Goal: Obtain resource: Obtain resource

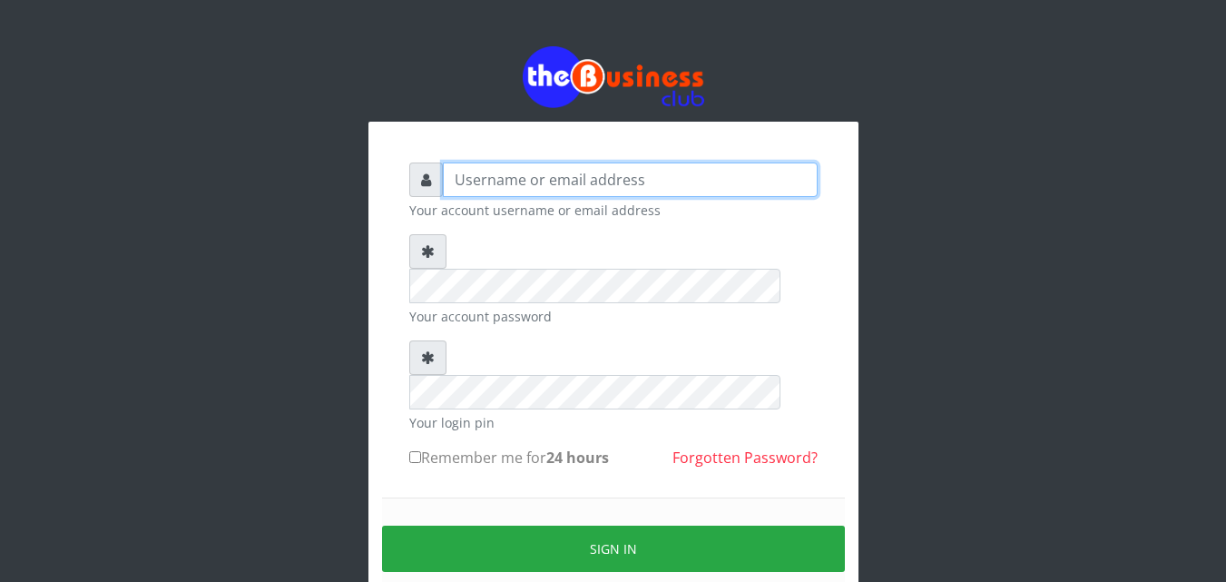
type input "Uchechukstelec"
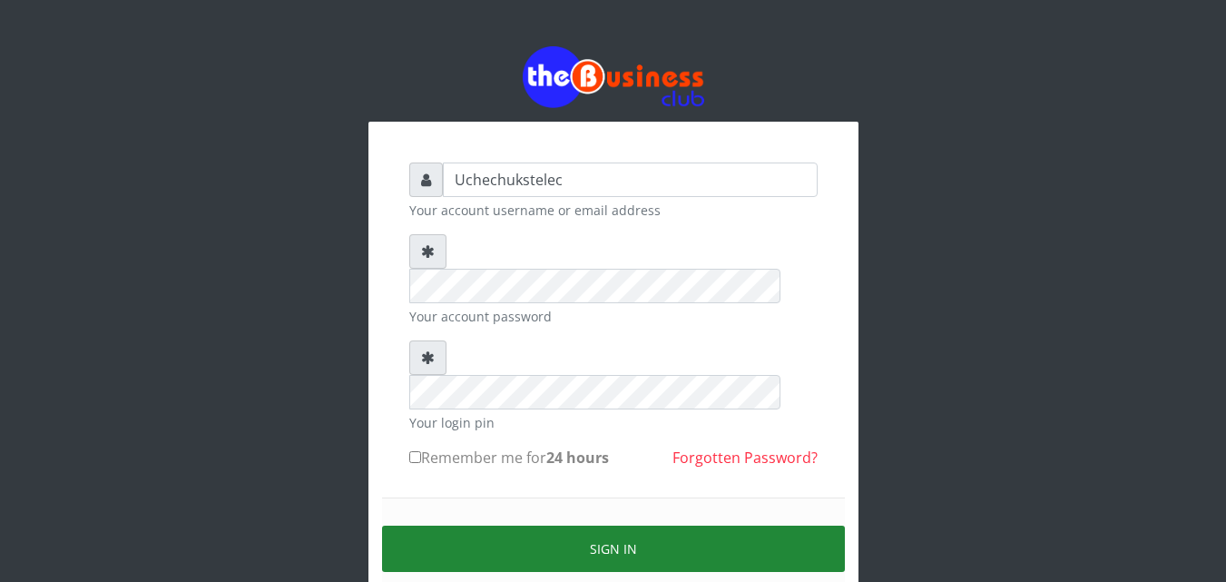
click at [656, 525] on button "Sign in" at bounding box center [613, 548] width 463 height 46
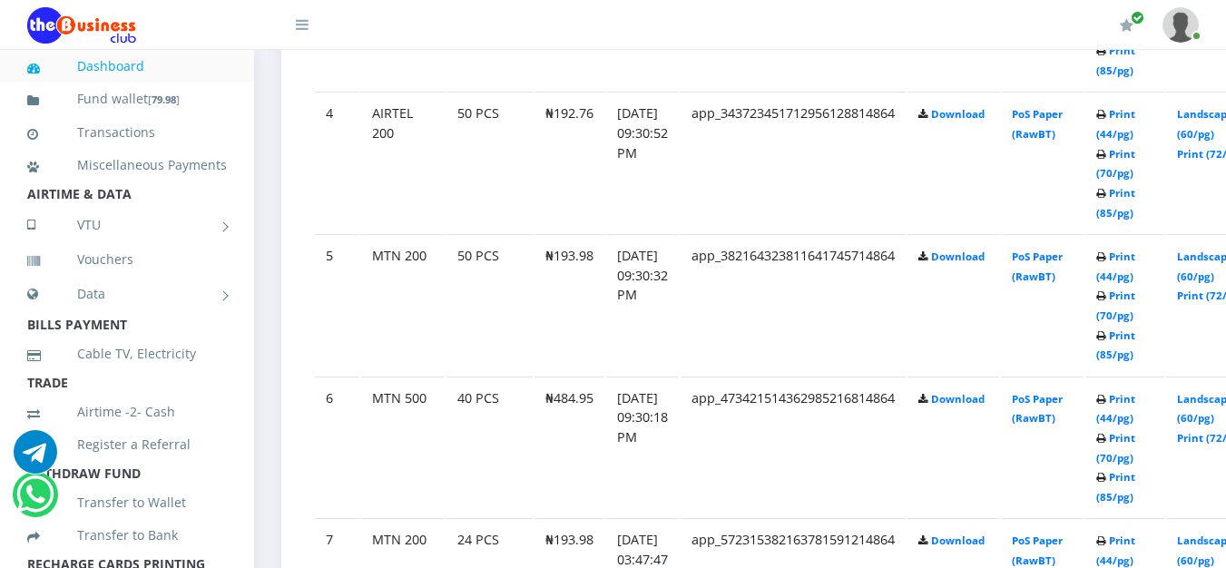
scroll to position [1482, 0]
click at [1134, 419] on link "Print (44/pg)" at bounding box center [1115, 408] width 39 height 34
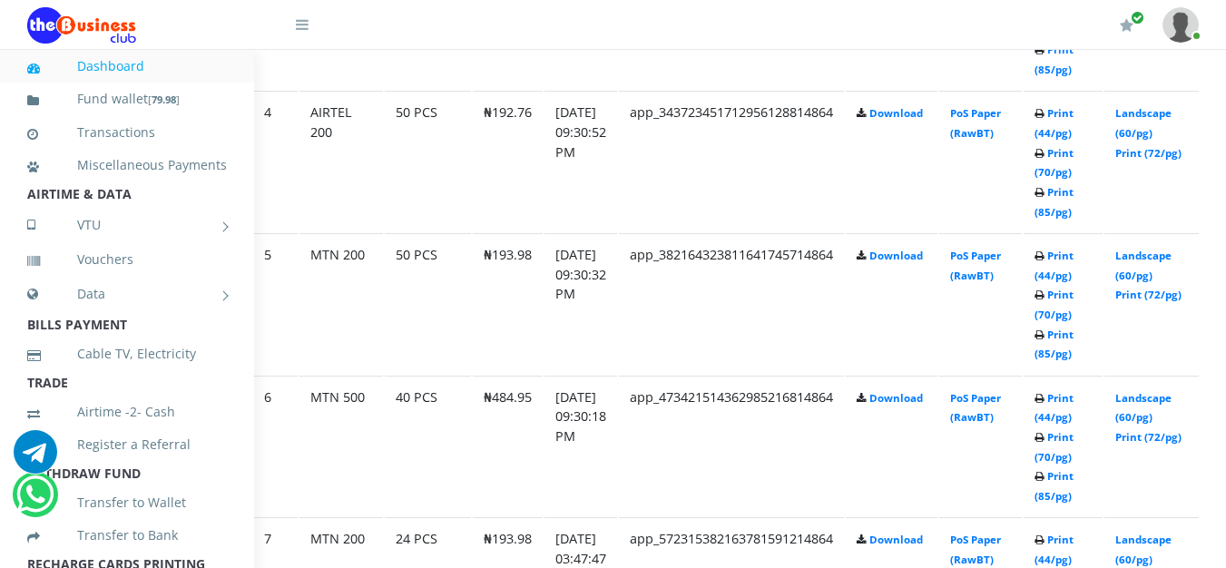
scroll to position [1482, 61]
click at [1074, 317] on link "Print (70/pg)" at bounding box center [1054, 305] width 39 height 34
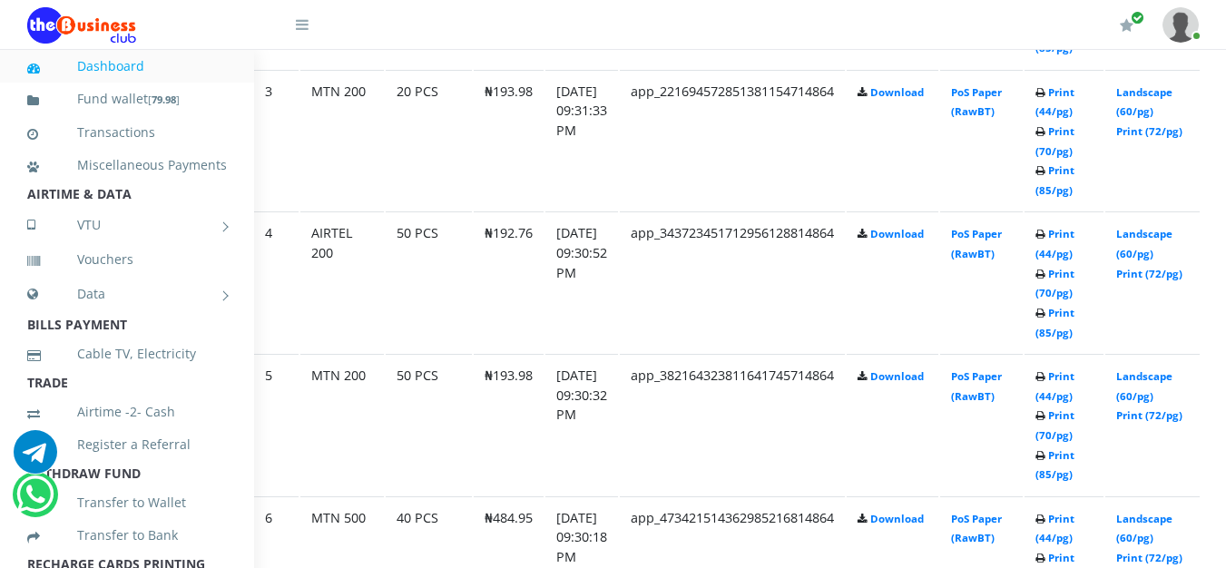
scroll to position [1358, 61]
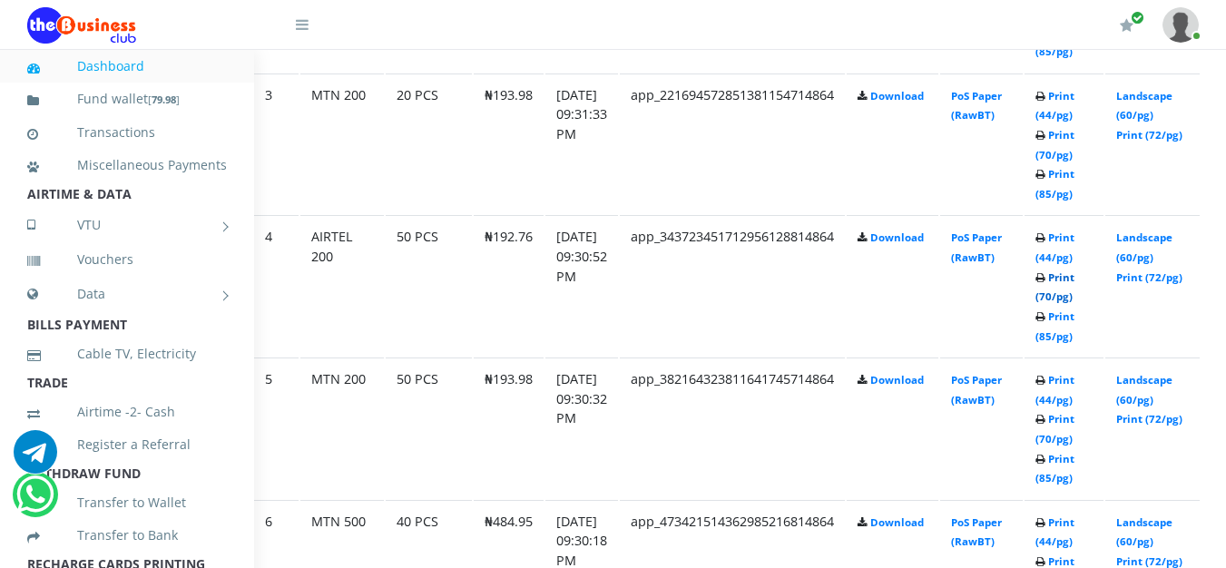
click at [1074, 302] on link "Print (70/pg)" at bounding box center [1054, 287] width 39 height 34
click at [1074, 301] on link "Print (70/pg)" at bounding box center [1054, 287] width 39 height 34
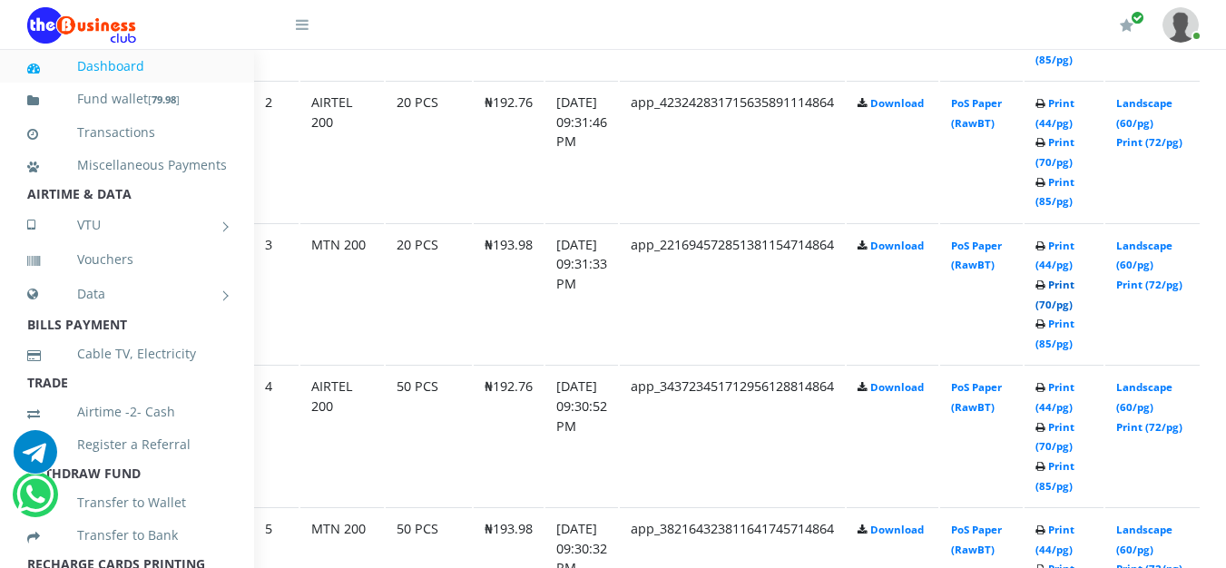
click at [1074, 305] on link "Print (70/pg)" at bounding box center [1054, 295] width 39 height 34
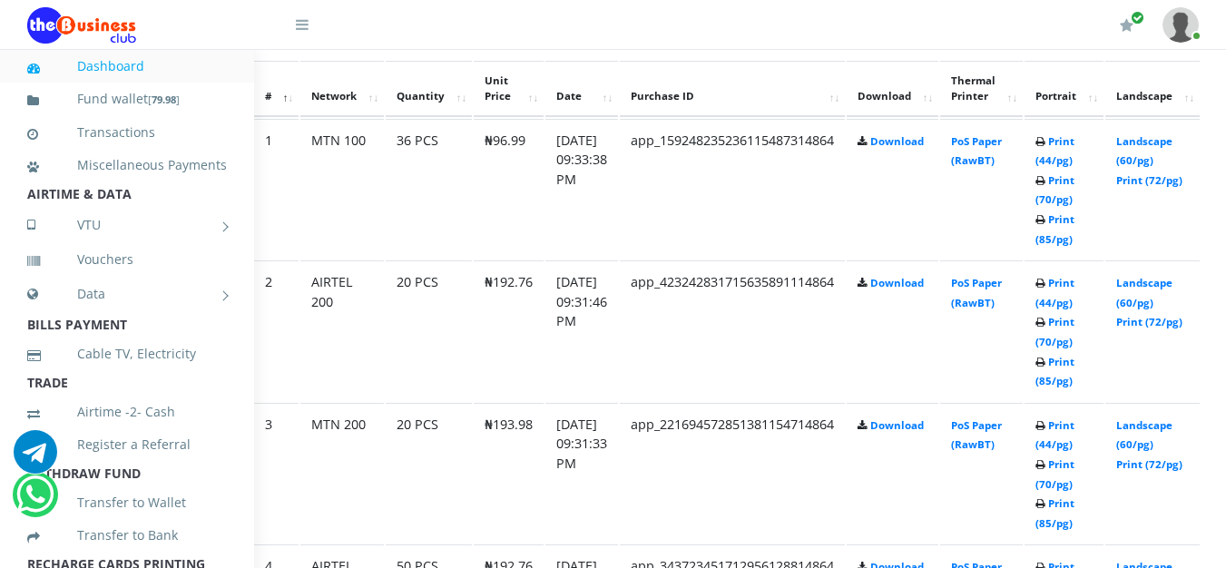
scroll to position [1027, 61]
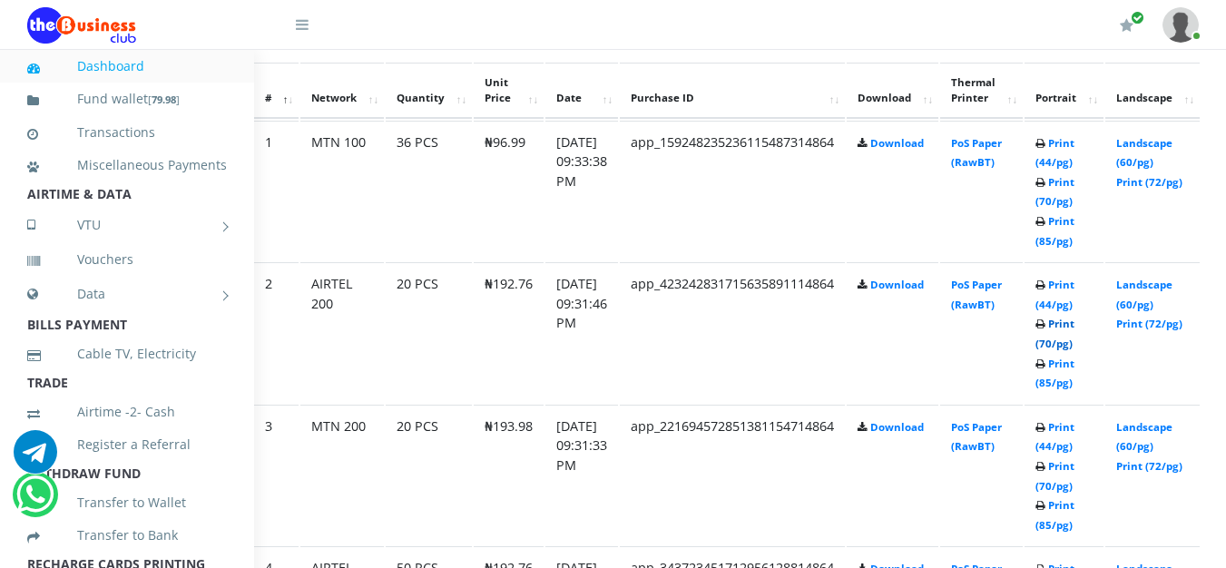
click at [1074, 343] on link "Print (70/pg)" at bounding box center [1054, 334] width 39 height 34
